Goal: Transaction & Acquisition: Purchase product/service

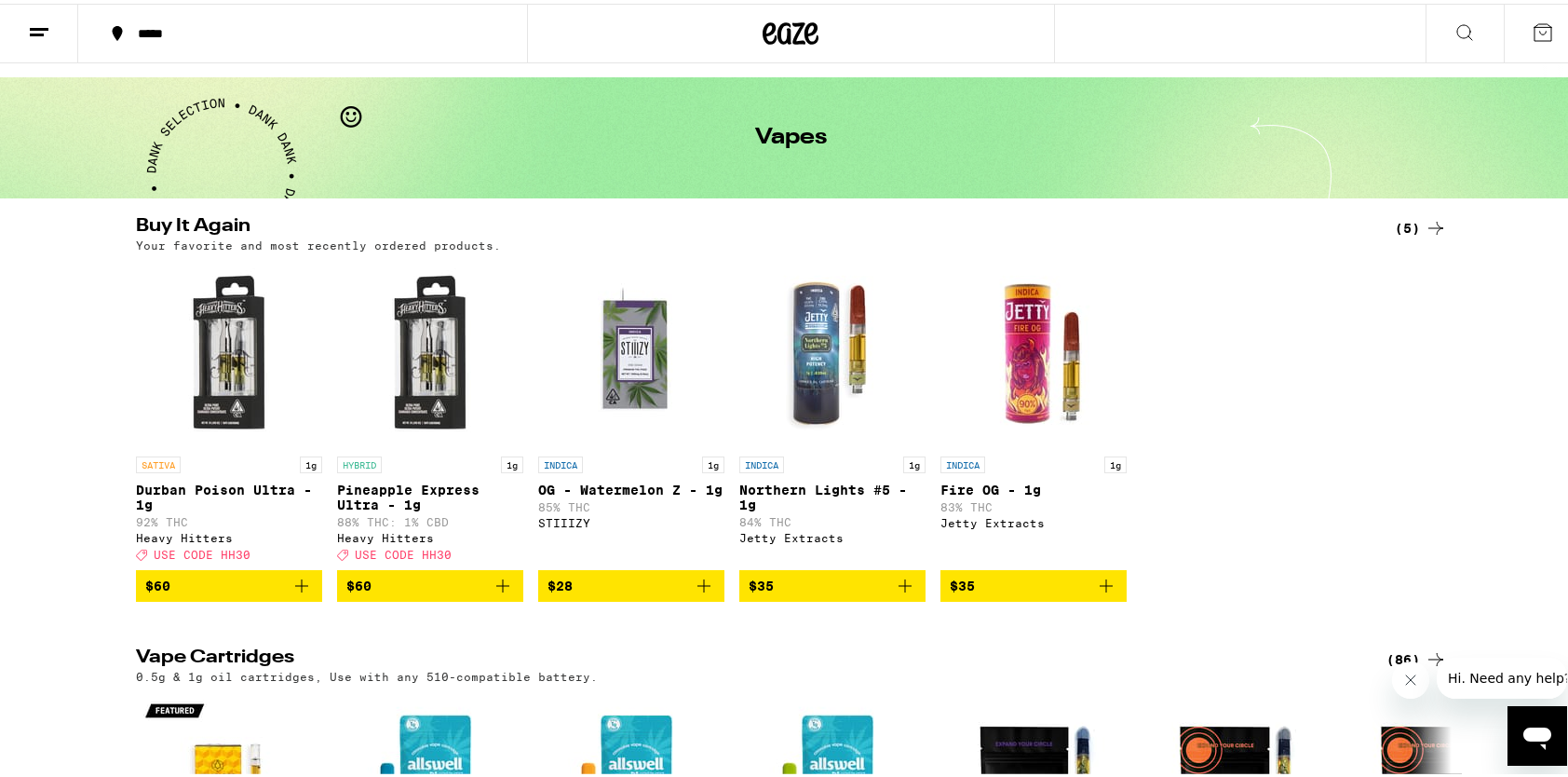
scroll to position [186, 0]
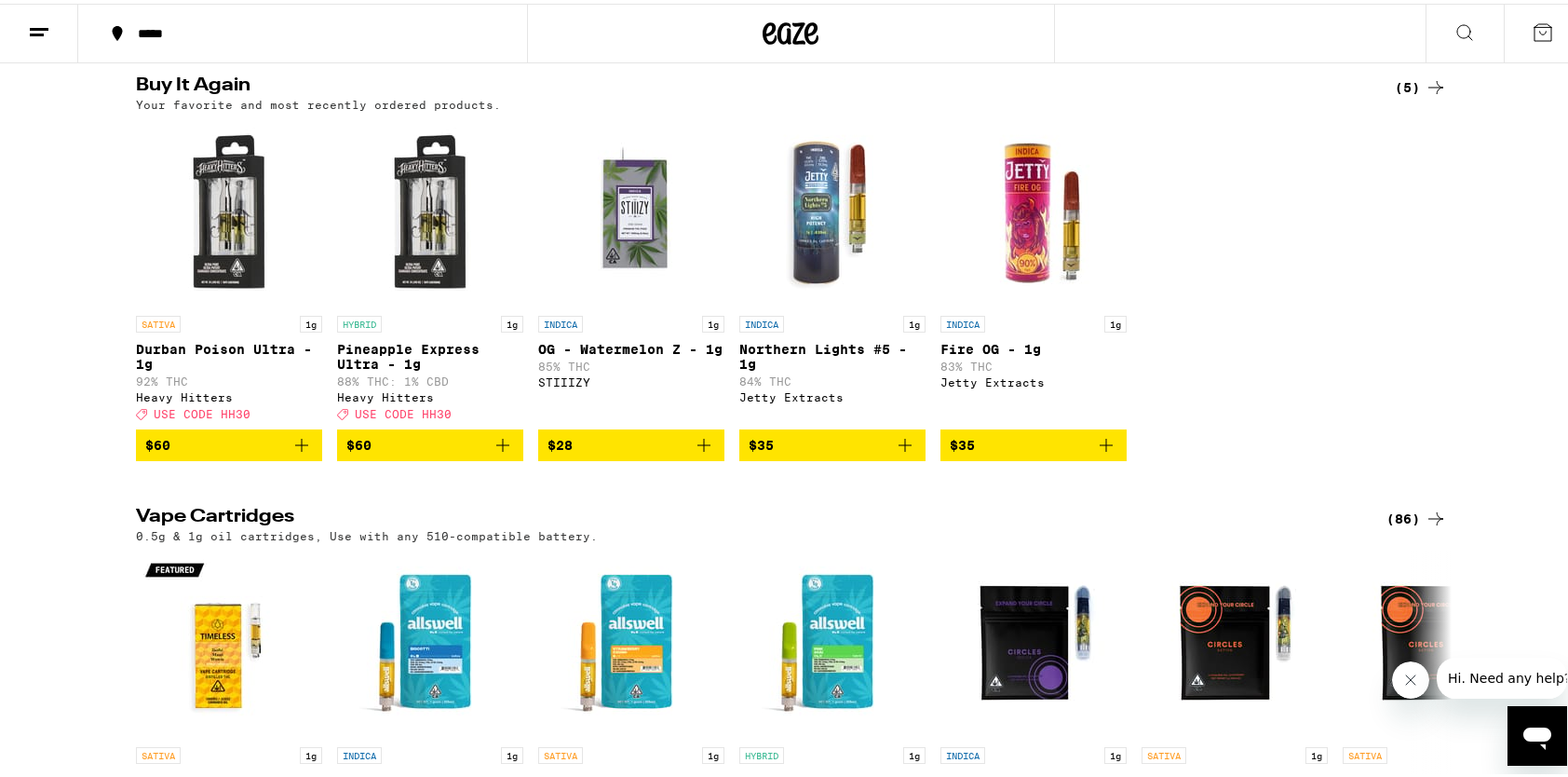
click at [1400, 525] on div "(86)" at bounding box center [1416, 514] width 60 height 22
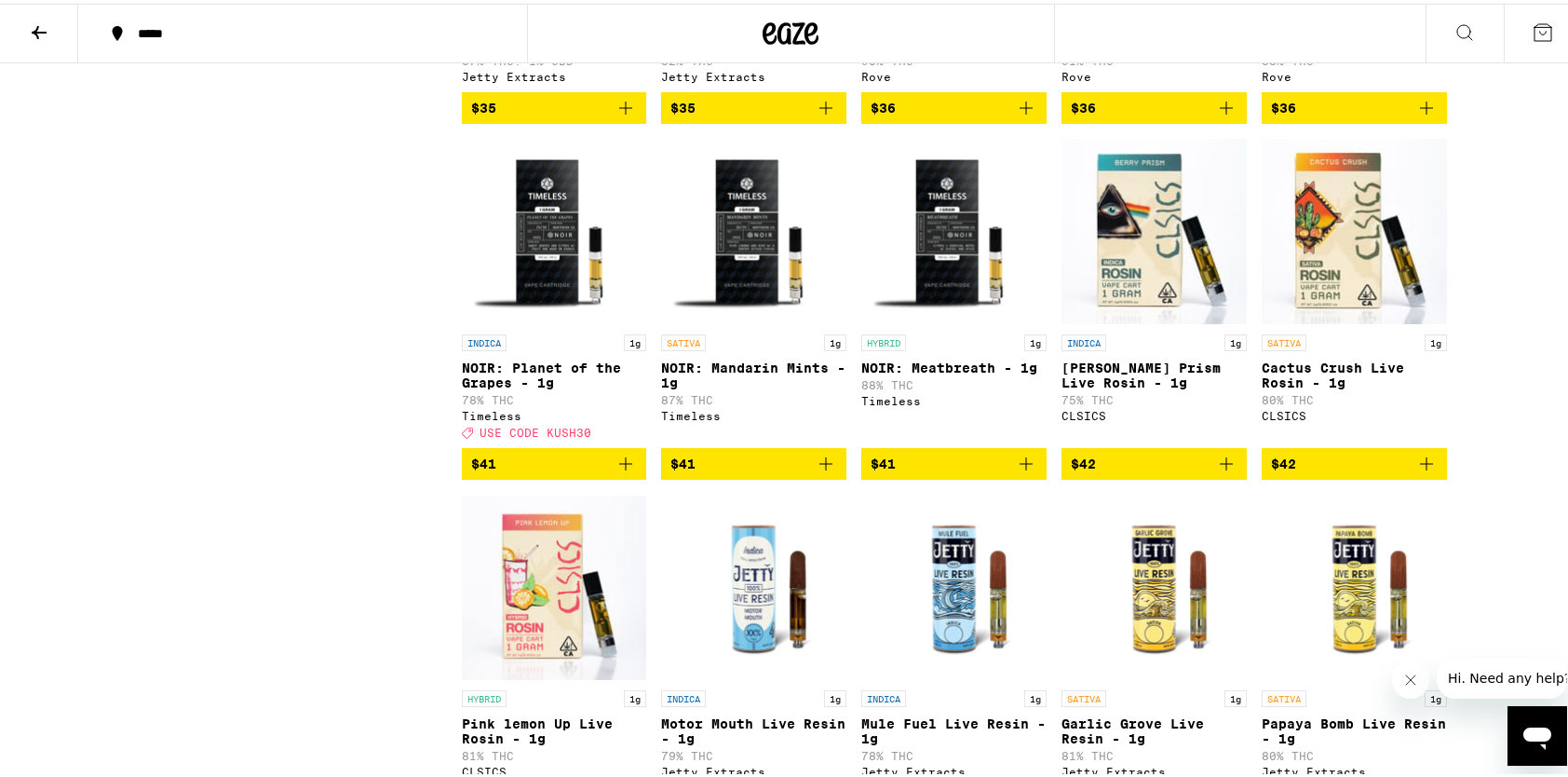
scroll to position [4207, 0]
